Goal: Task Accomplishment & Management: Manage account settings

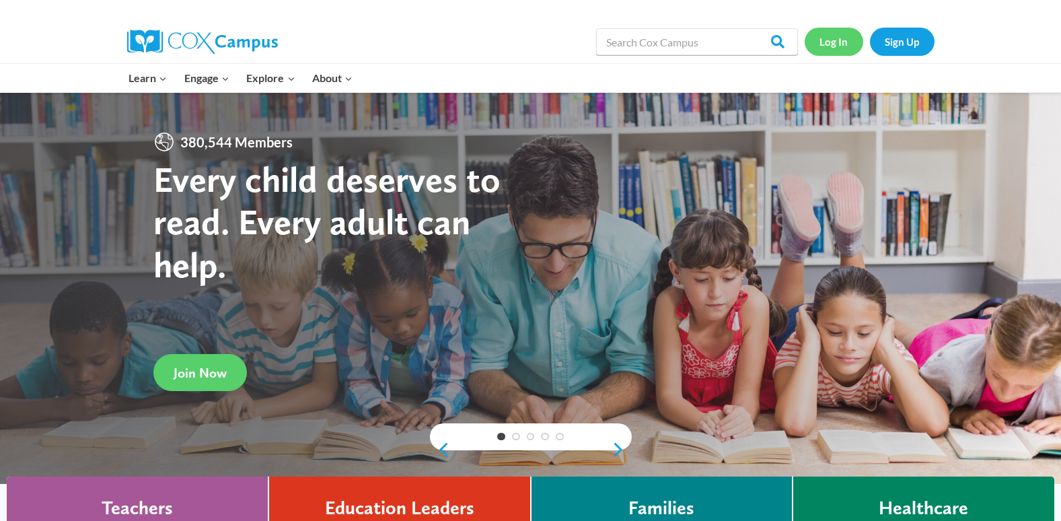
click at [831, 37] on link "Log In" at bounding box center [834, 42] width 59 height 28
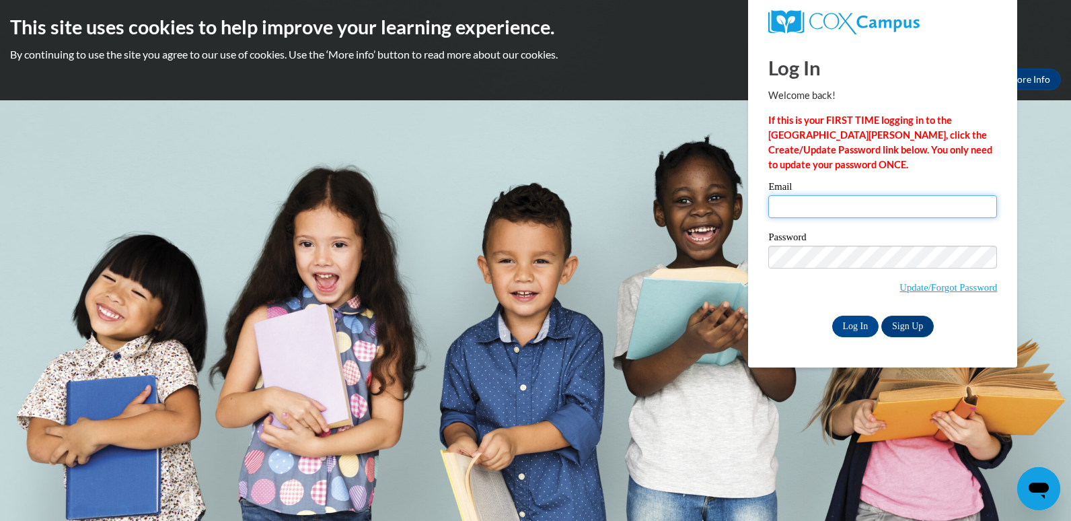
click at [803, 209] on input "Email" at bounding box center [882, 206] width 229 height 23
type input "[EMAIL_ADDRESS][DOMAIN_NAME]"
